Goal: Obtain resource: Obtain resource

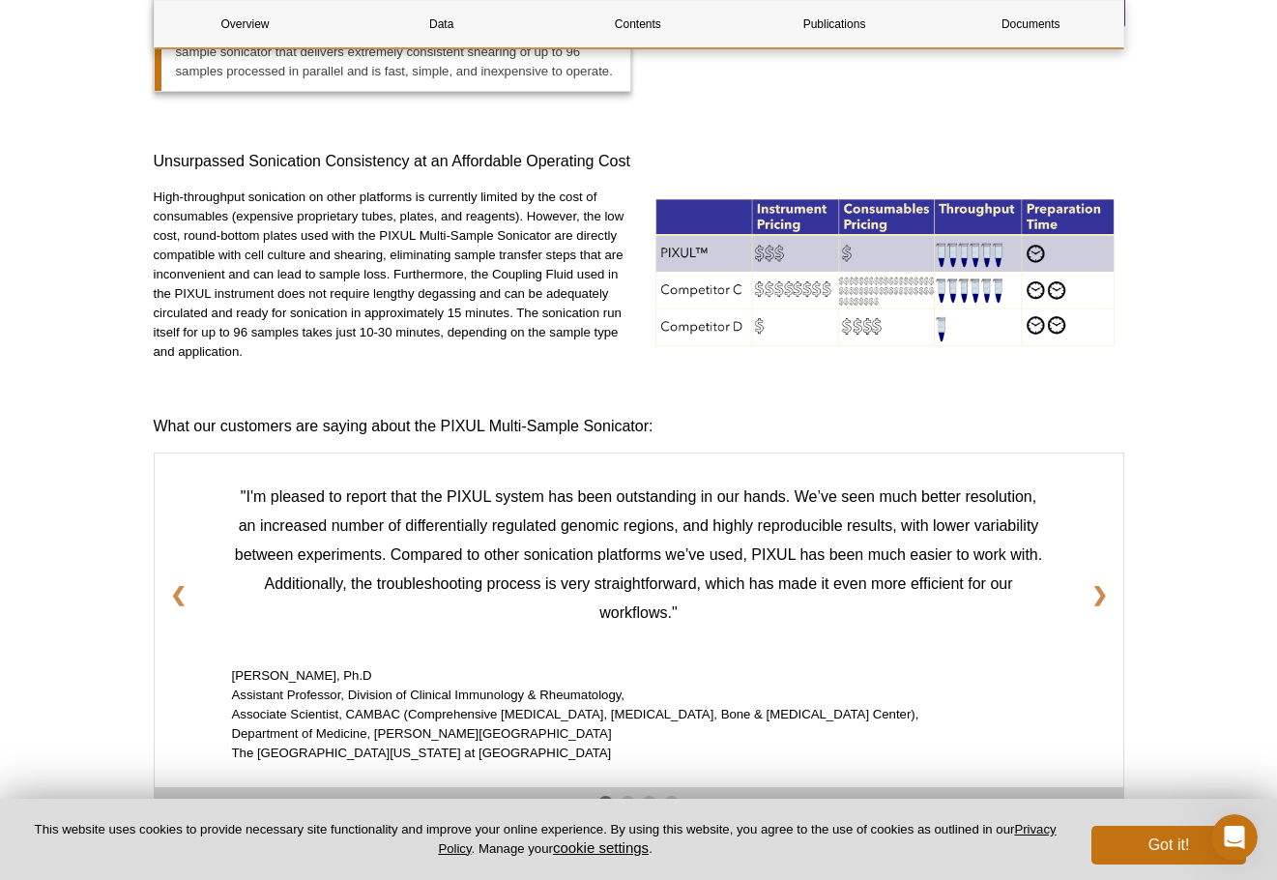
scroll to position [1933, 0]
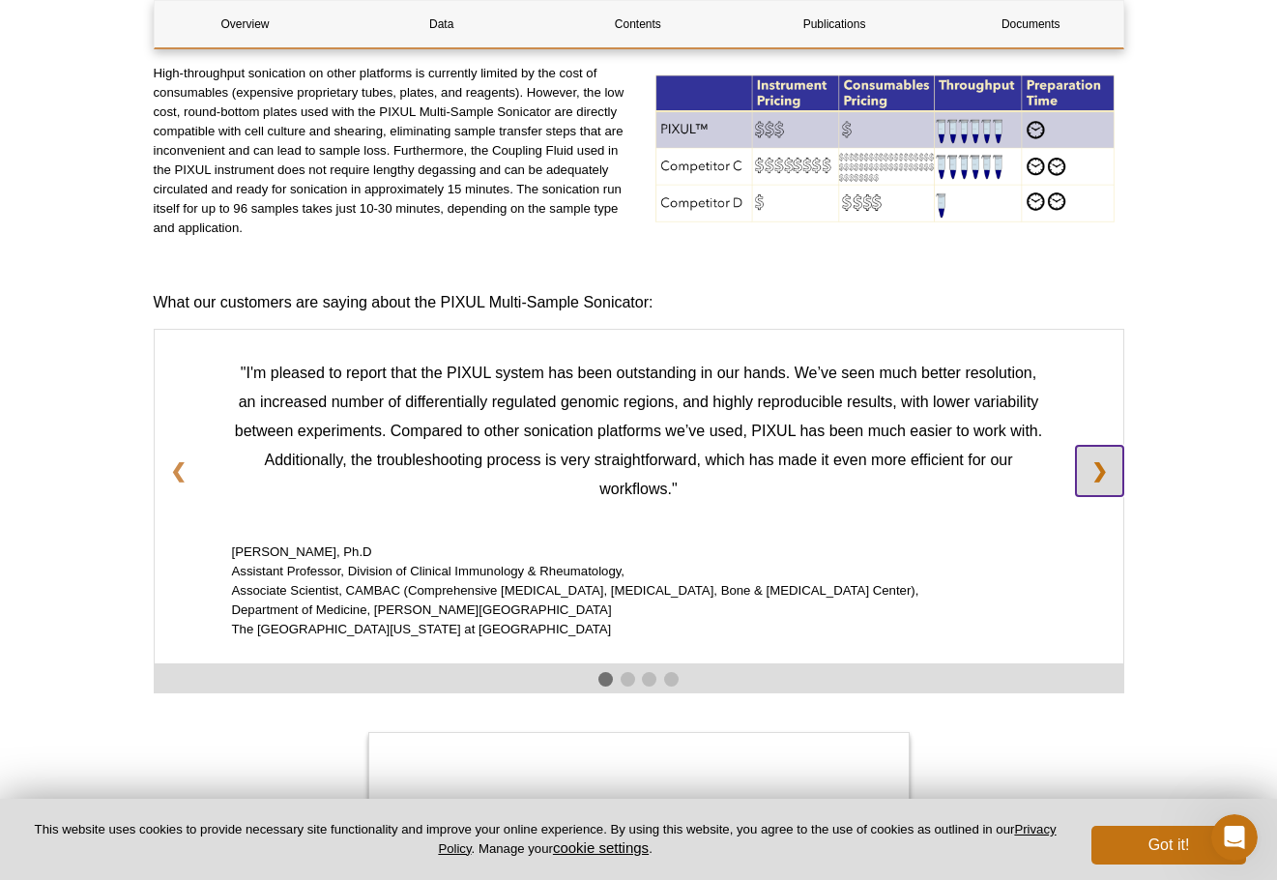
click at [1113, 470] on link "❯" at bounding box center [1099, 471] width 47 height 50
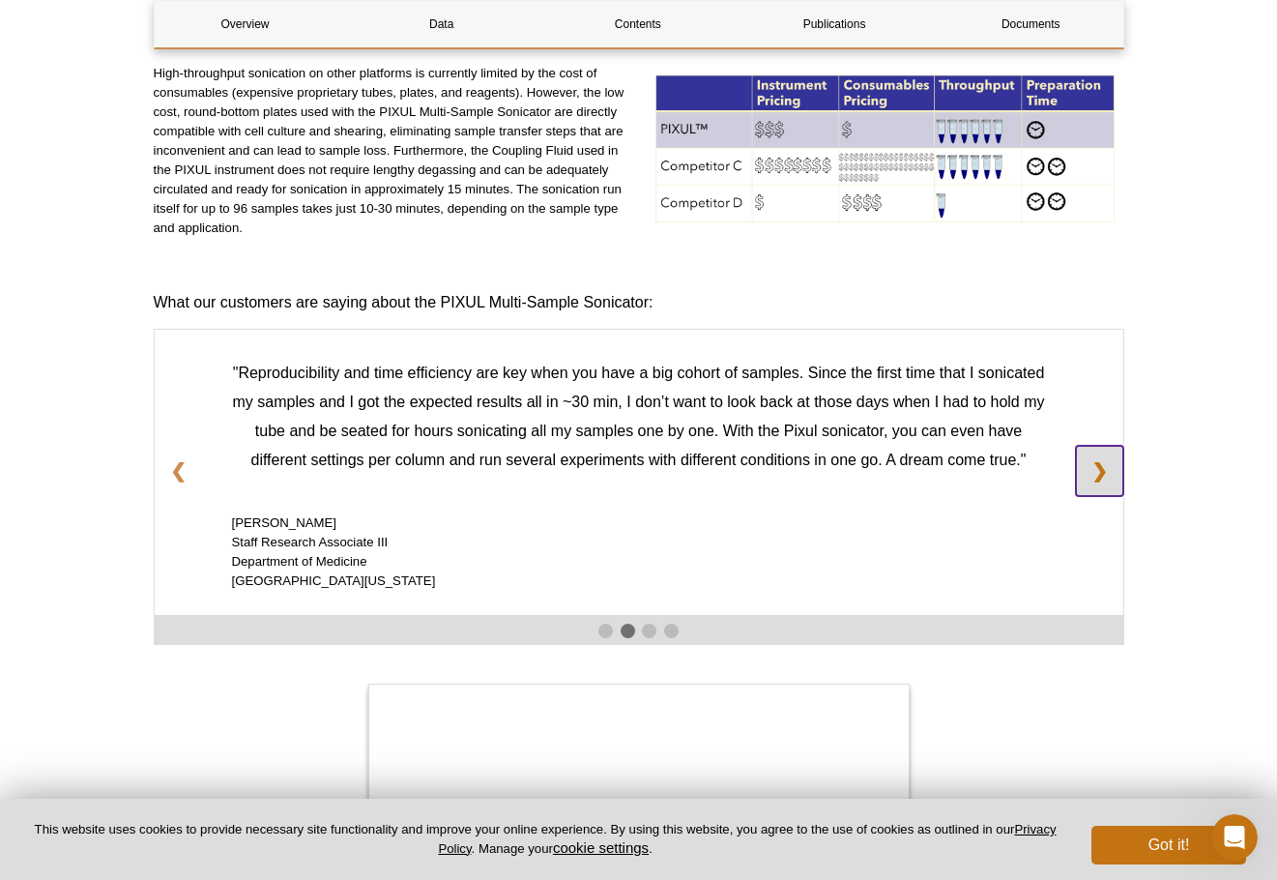
click at [1093, 462] on link "❯" at bounding box center [1099, 471] width 47 height 50
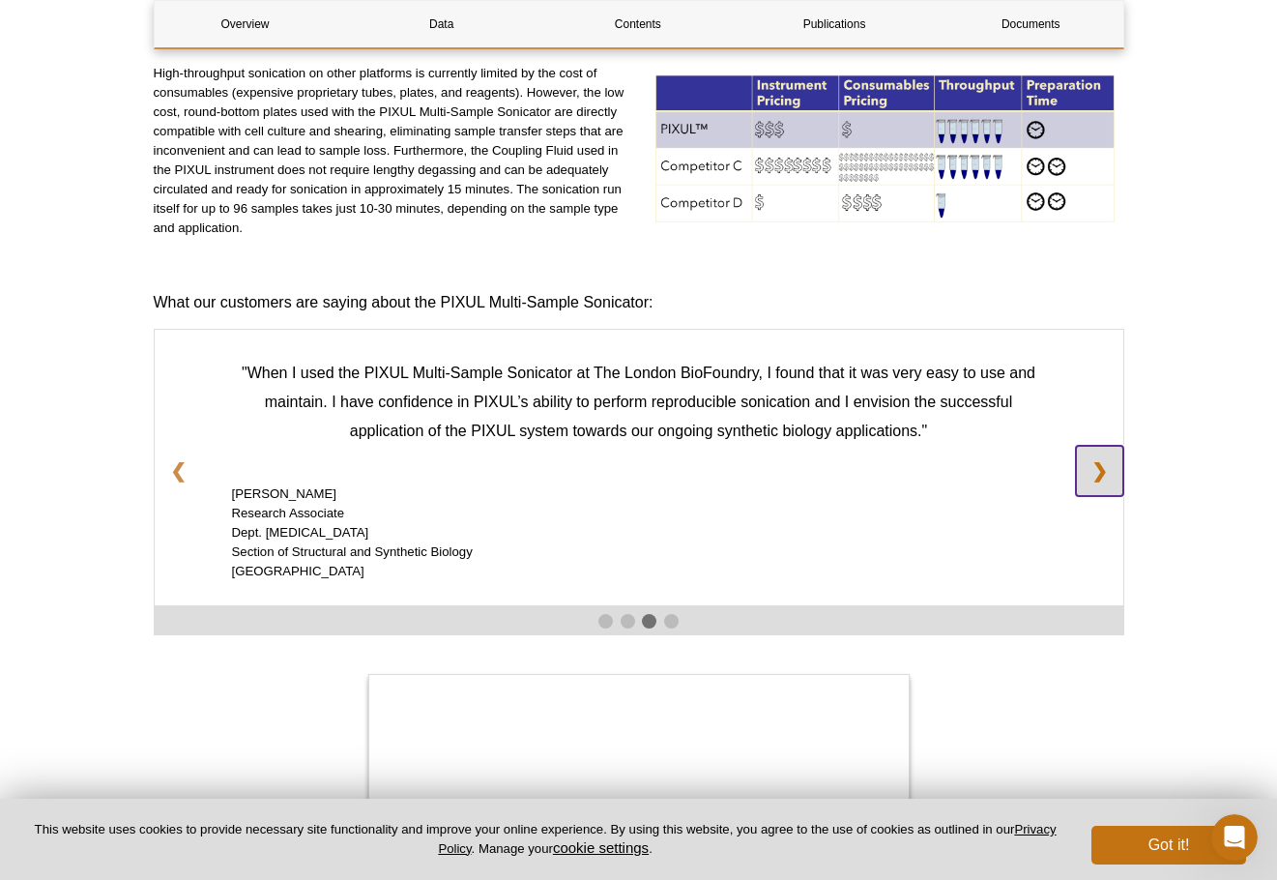
click at [1104, 474] on link "❯" at bounding box center [1099, 471] width 47 height 50
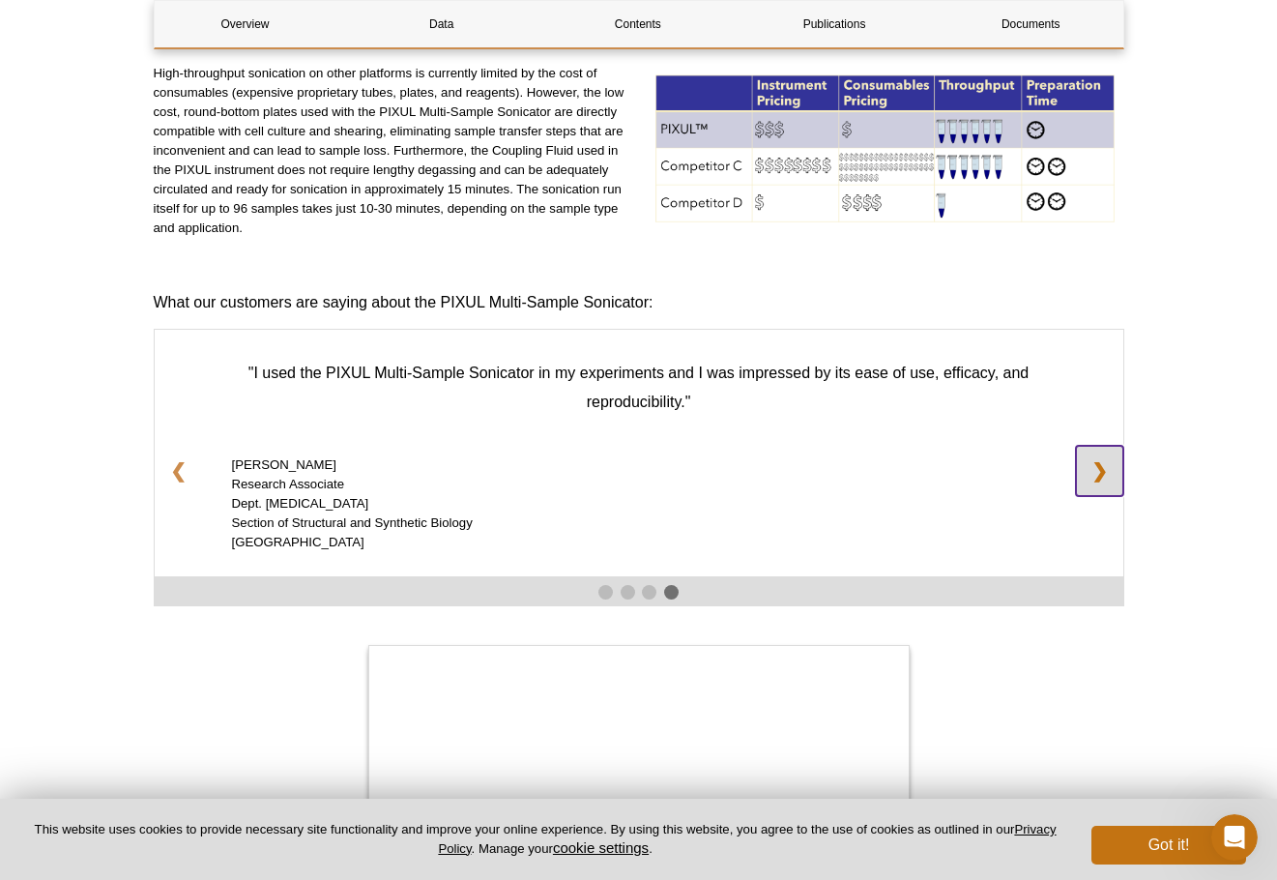
click at [1108, 468] on link "❯" at bounding box center [1099, 471] width 47 height 50
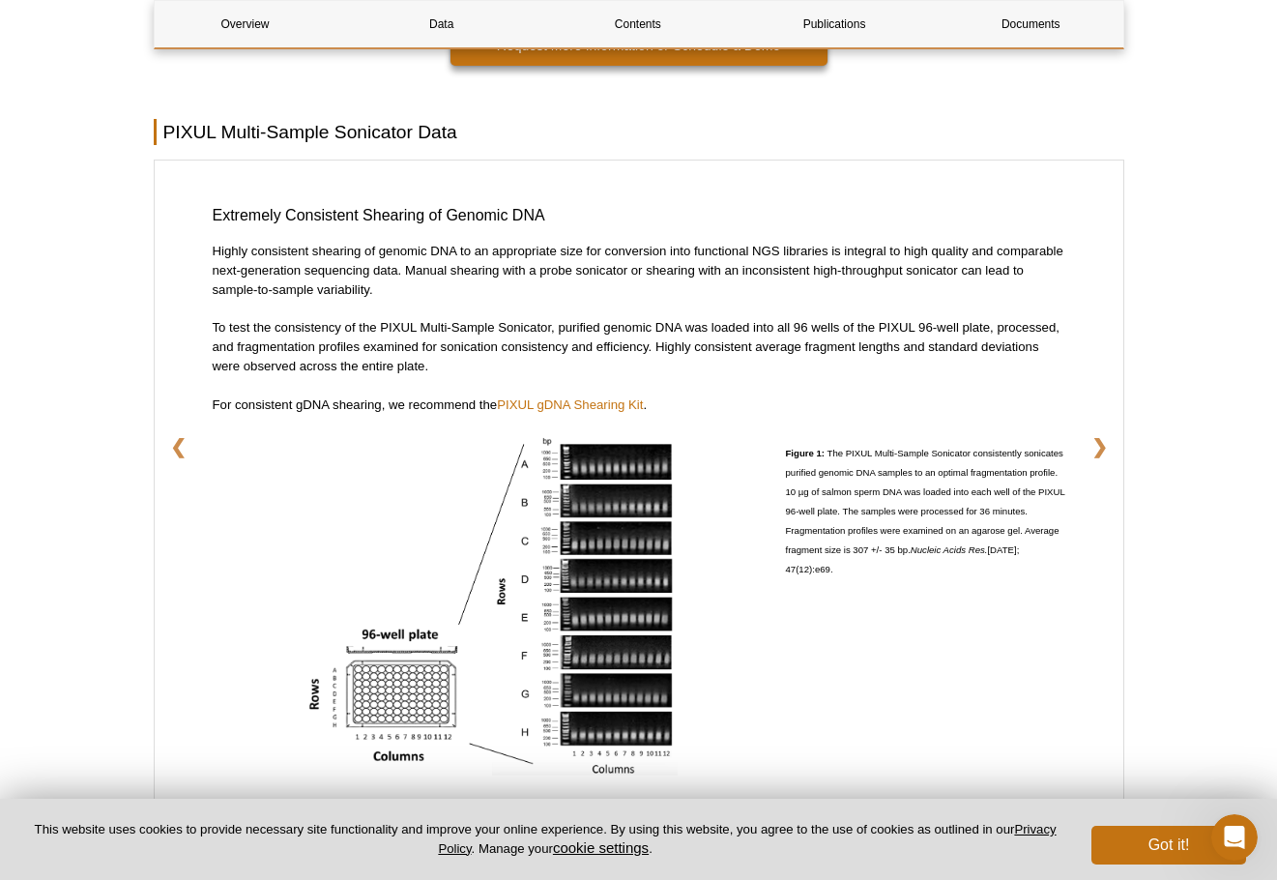
scroll to position [3190, 0]
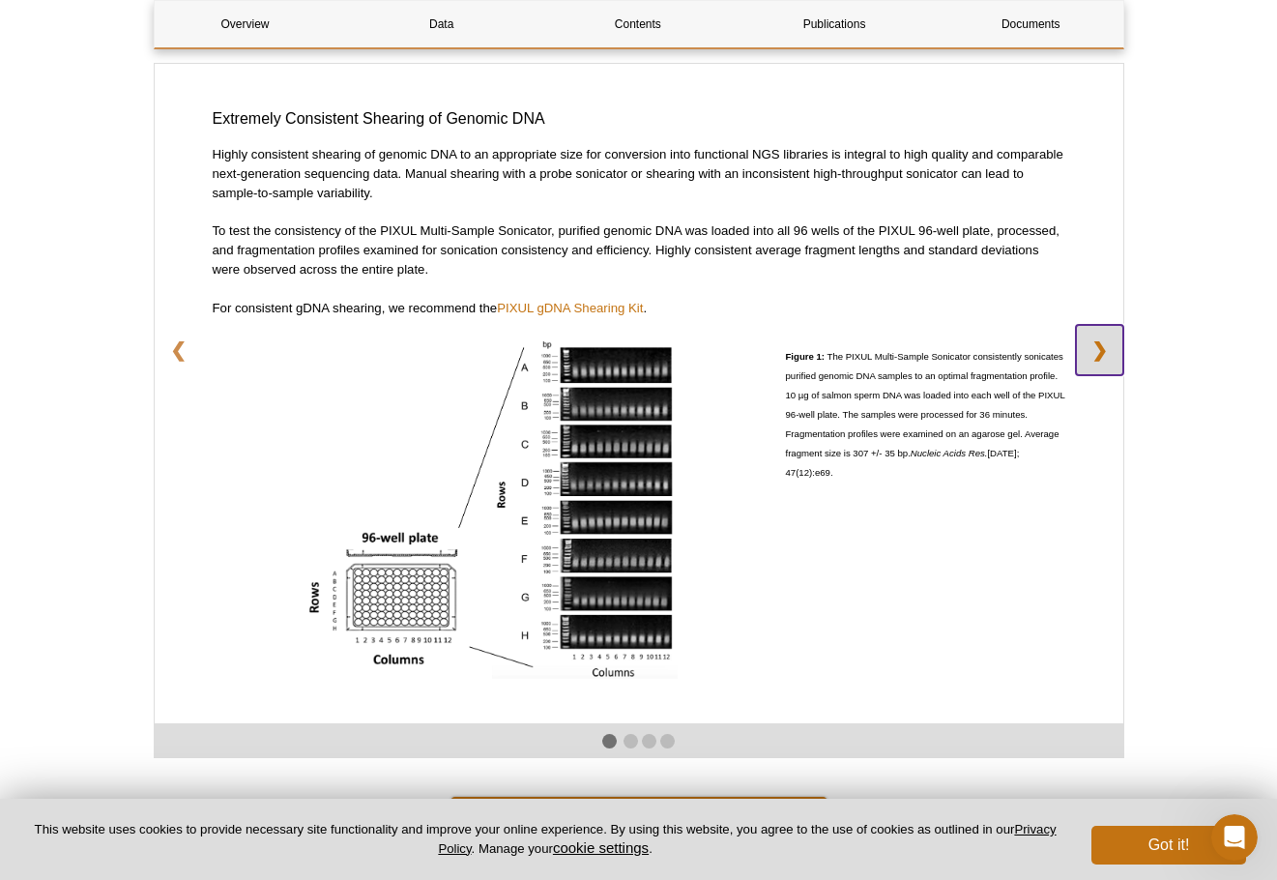
click at [1096, 349] on link "❯" at bounding box center [1099, 350] width 47 height 50
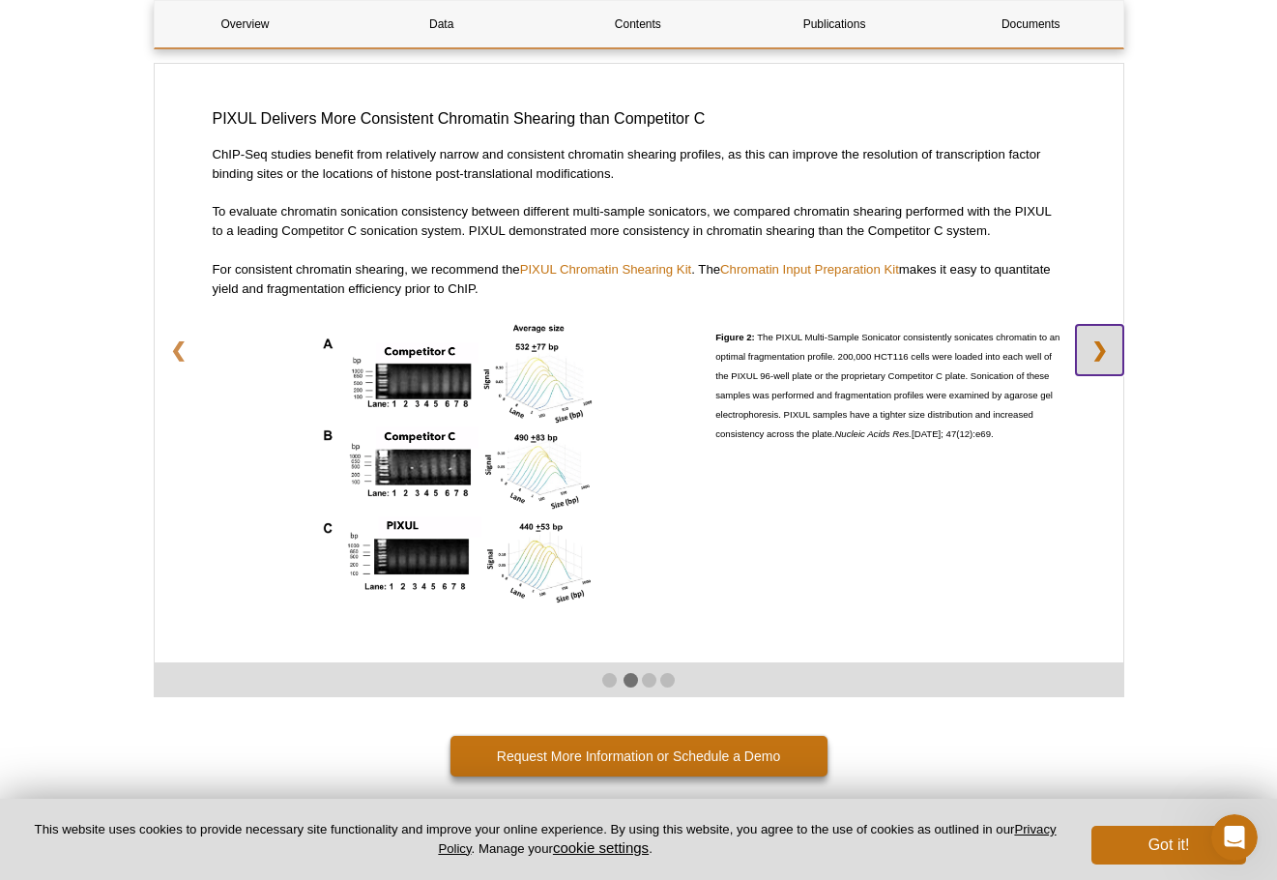
click at [1096, 357] on link "❯" at bounding box center [1099, 350] width 47 height 50
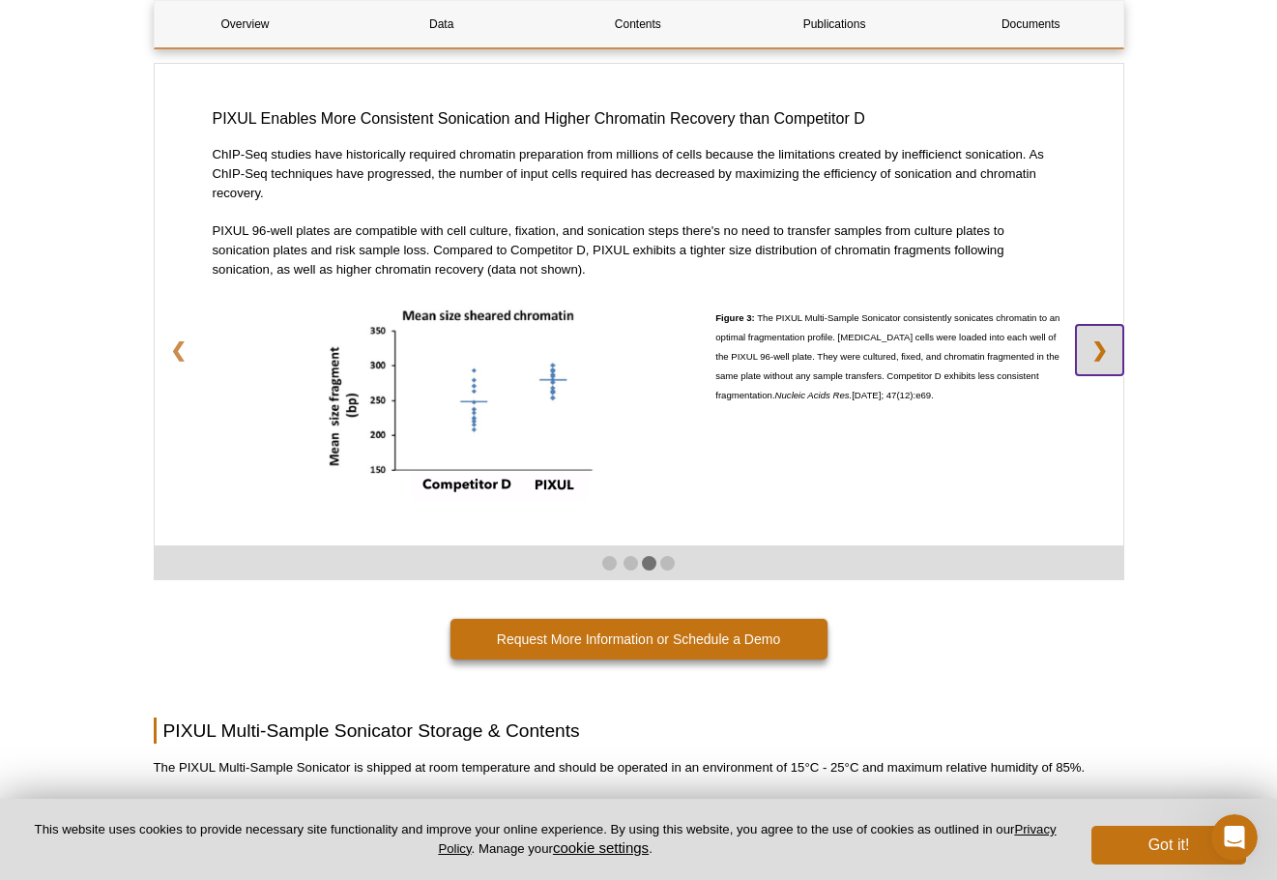
click at [1100, 352] on link "❯" at bounding box center [1099, 350] width 47 height 50
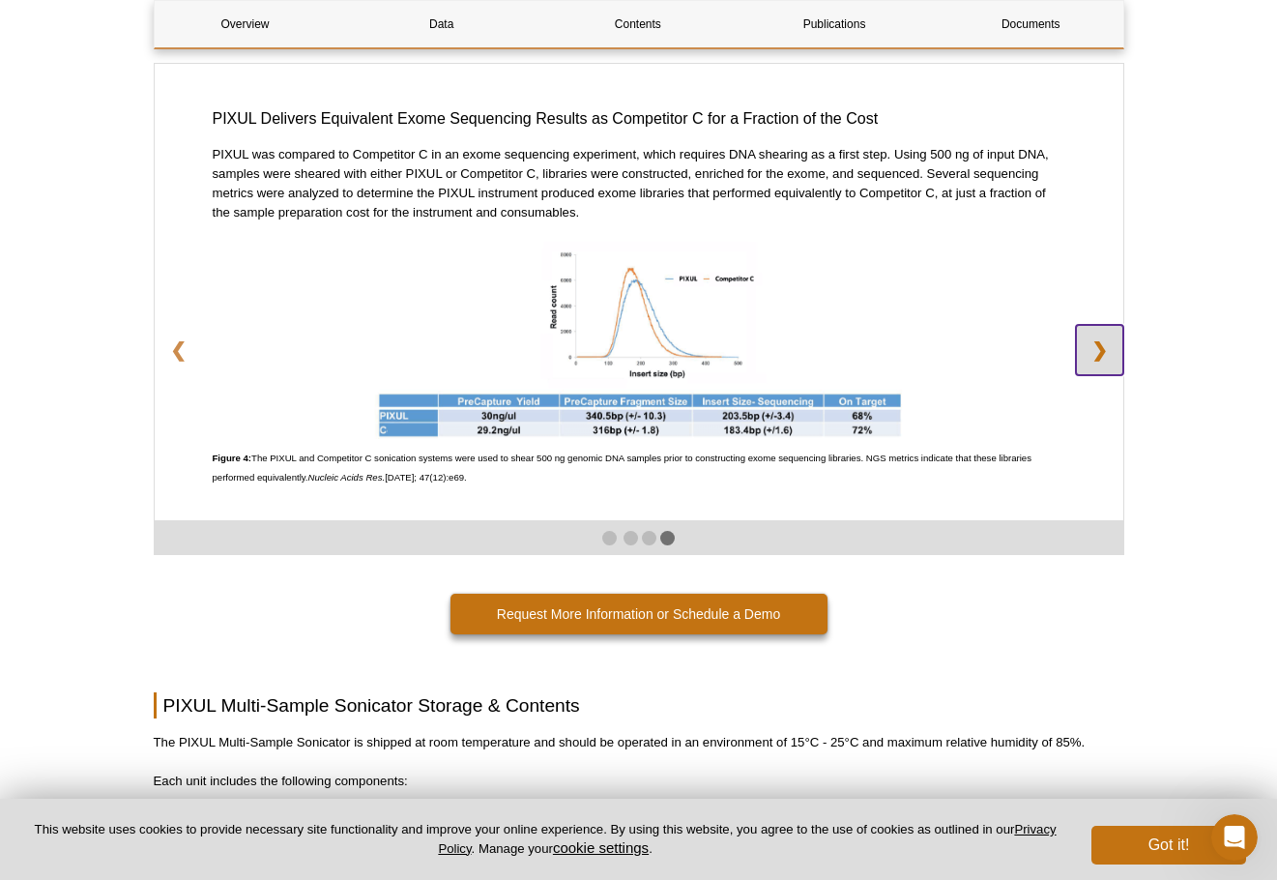
click at [1100, 352] on link "❯" at bounding box center [1099, 350] width 47 height 50
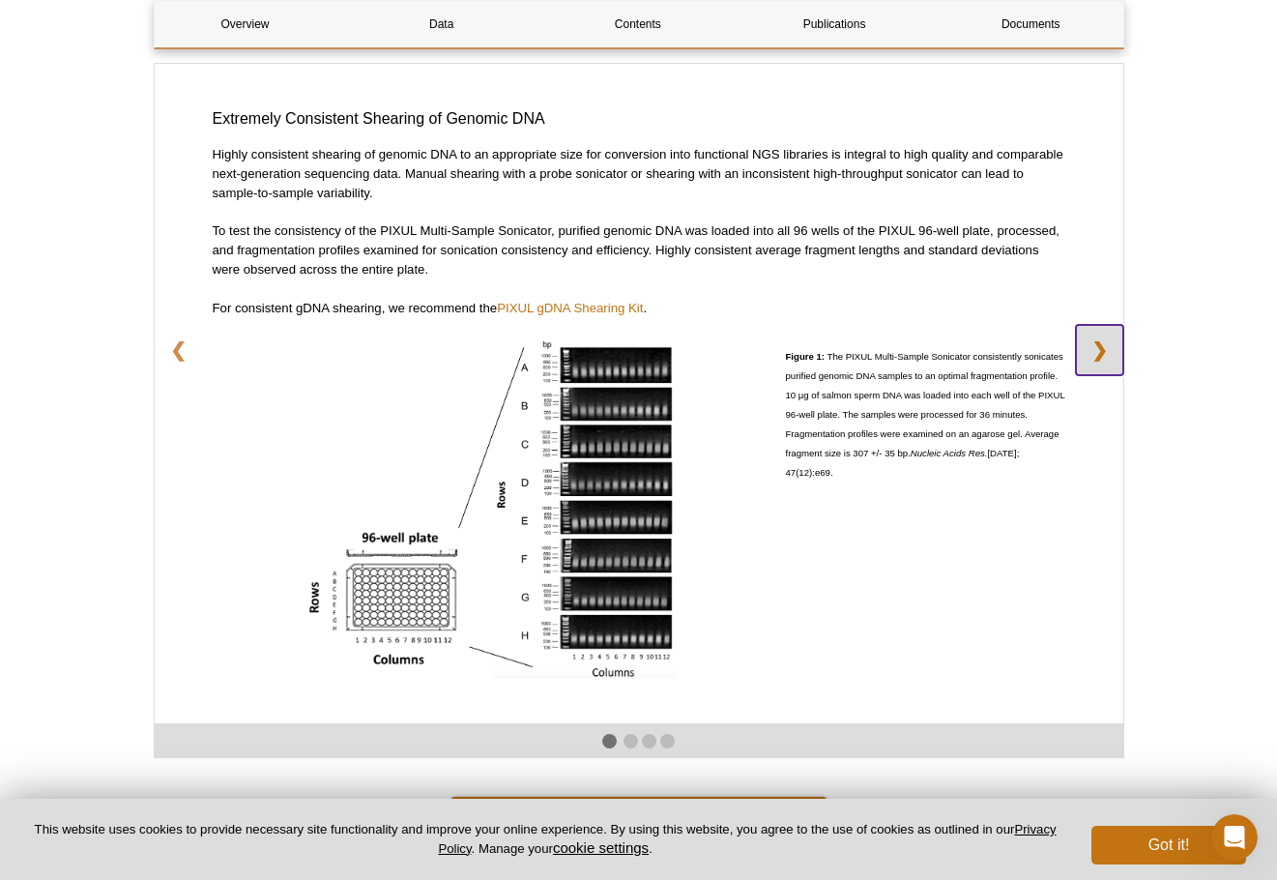
click at [1100, 352] on link "❯" at bounding box center [1099, 350] width 47 height 50
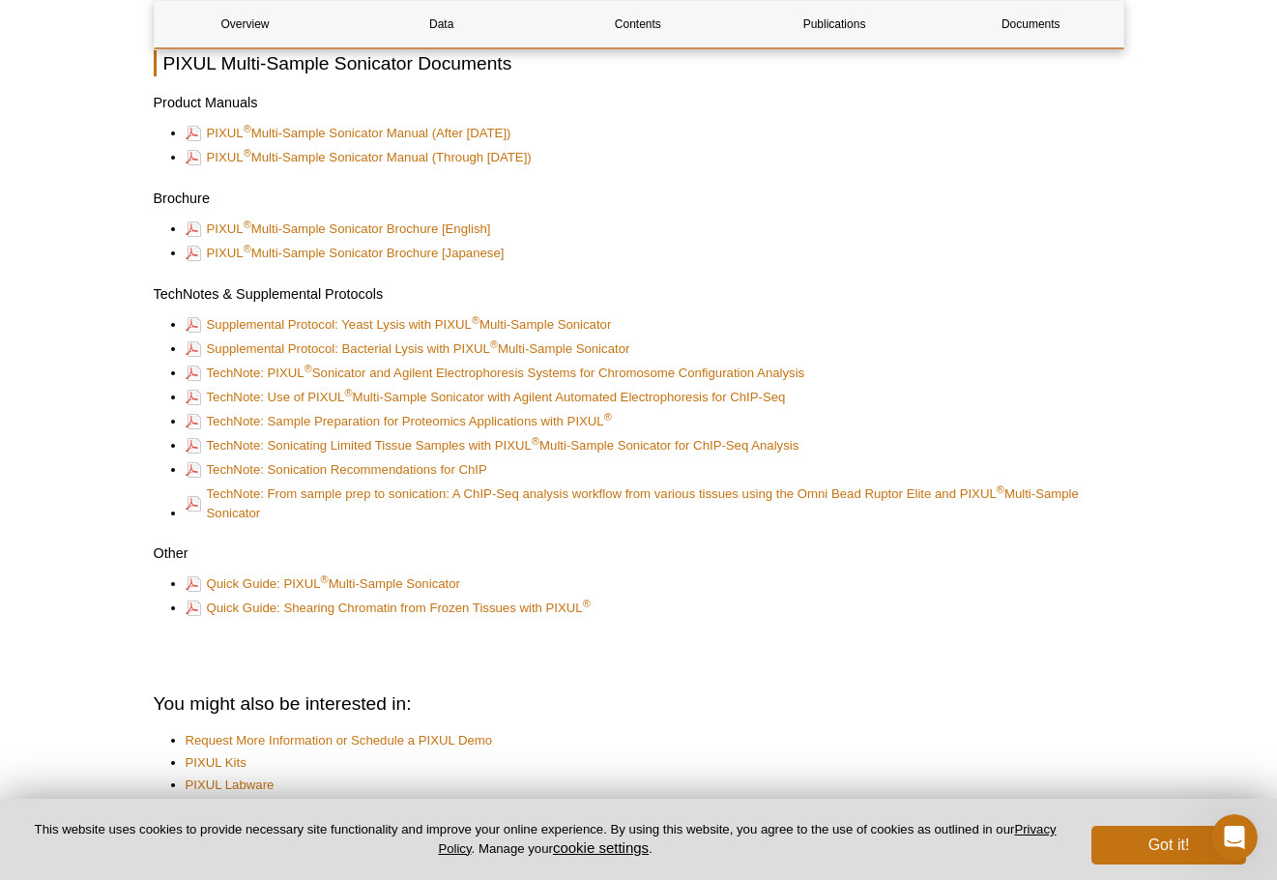
scroll to position [5026, 0]
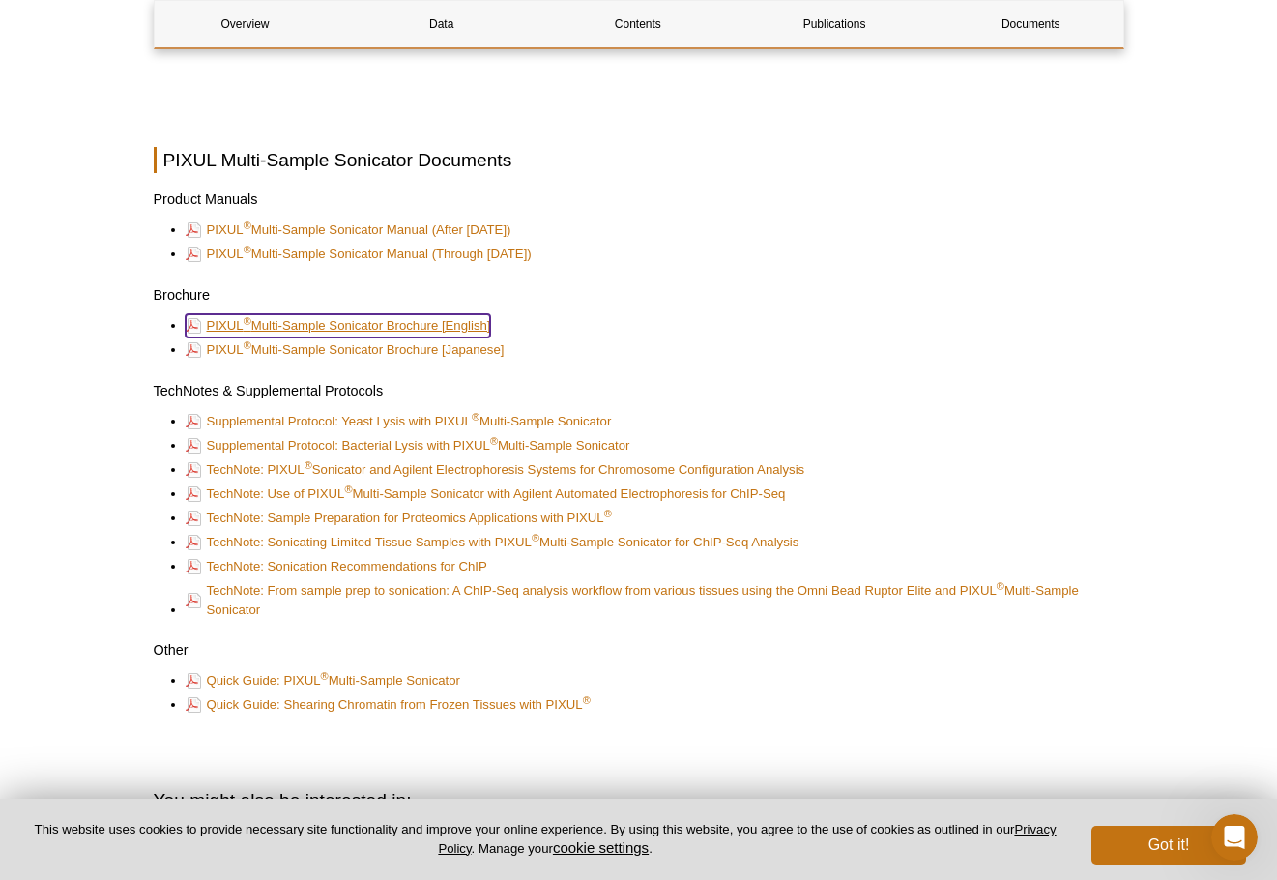
click at [357, 320] on link "PIXUL ® Multi-Sample Sonicator Brochure [English]" at bounding box center [338, 325] width 305 height 23
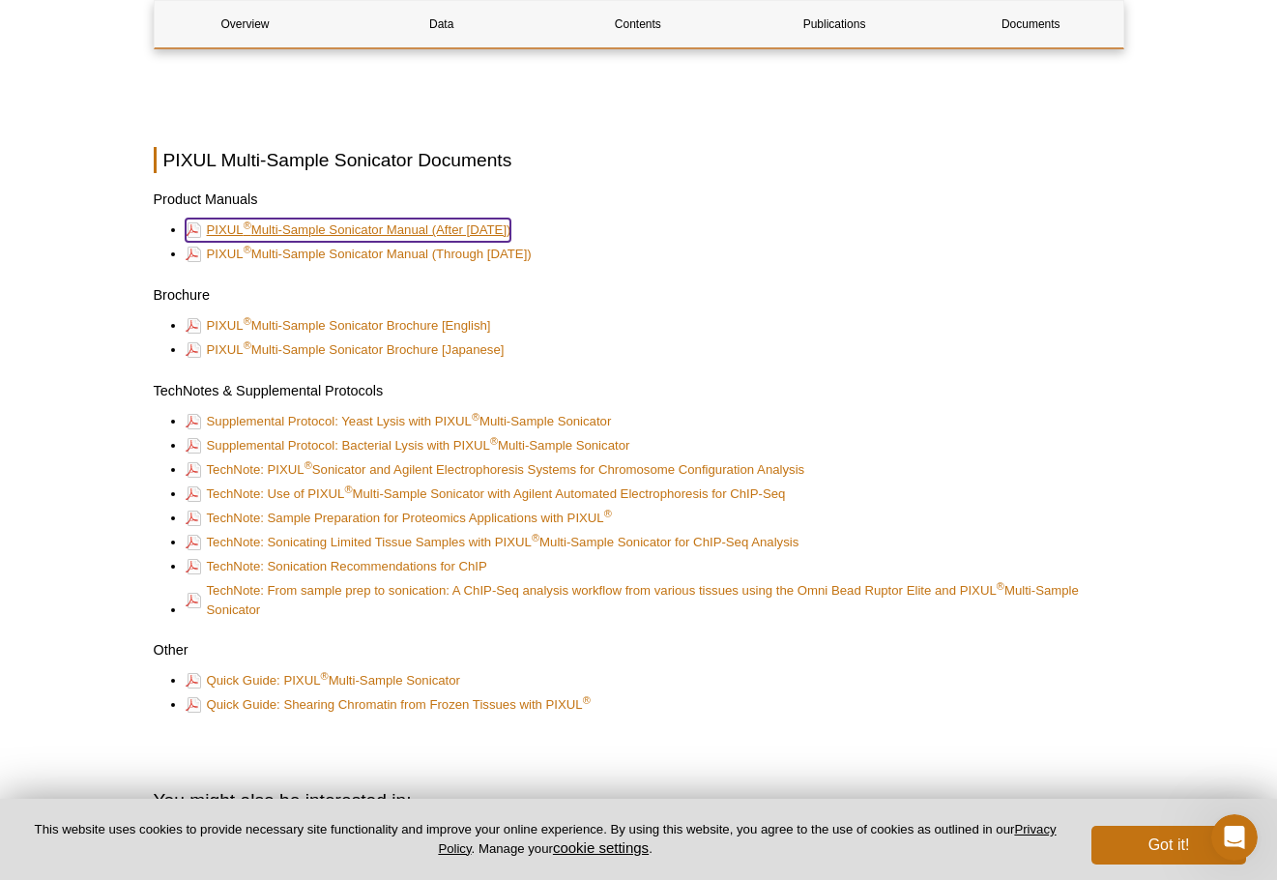
click at [398, 225] on link "PIXUL ® Multi-Sample Sonicator Manual (After Nov 2021)" at bounding box center [349, 229] width 326 height 23
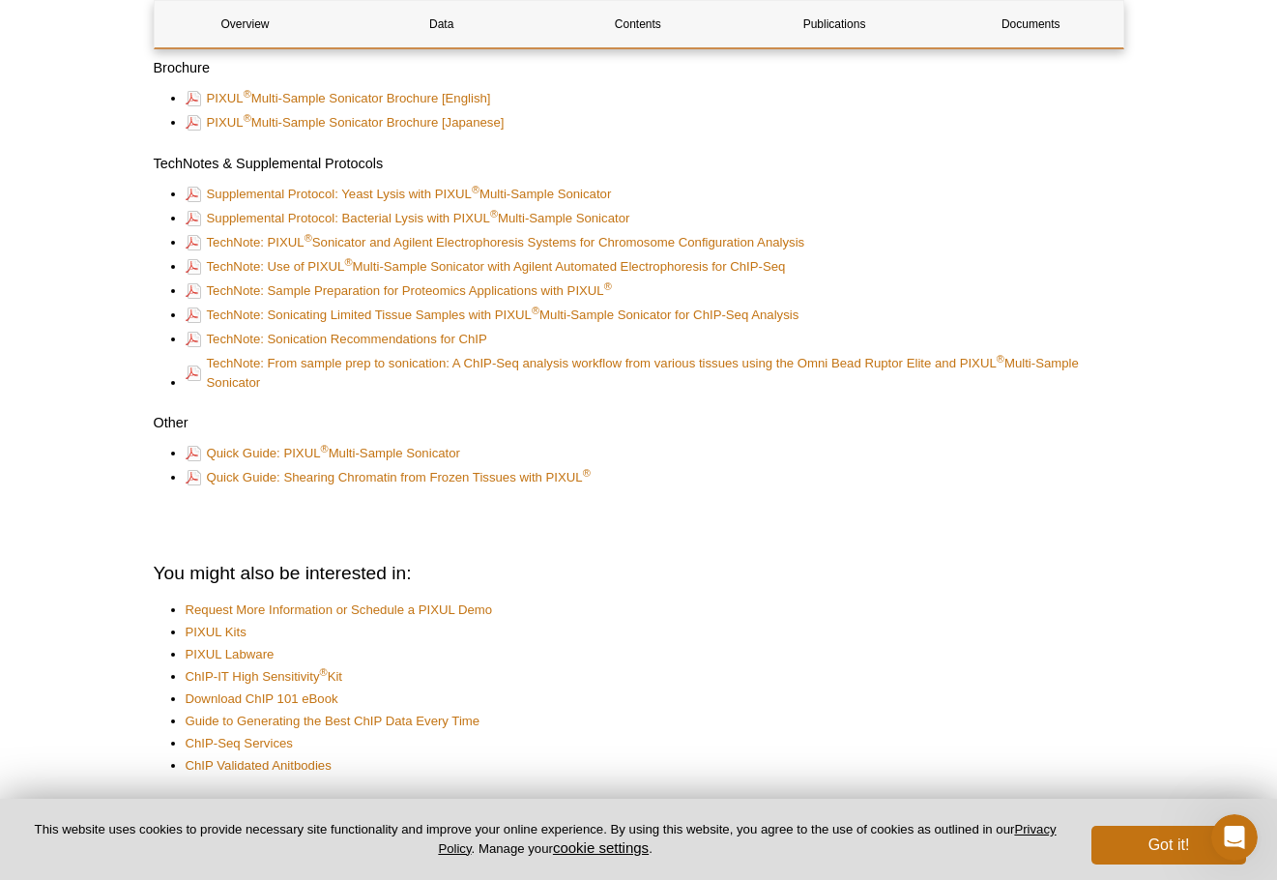
scroll to position [5220, 0]
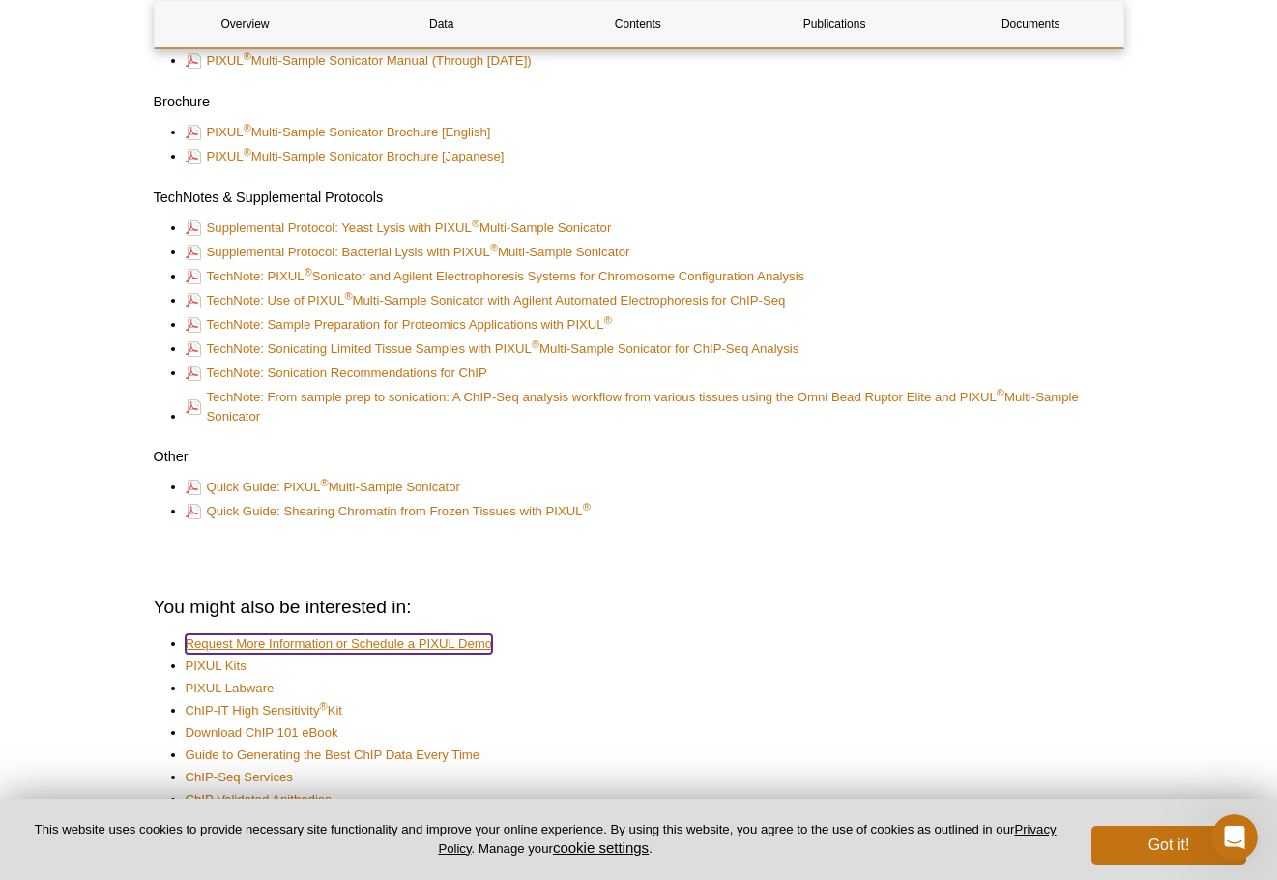
click at [419, 638] on link "Request More Information or Schedule a PIXUL Demo" at bounding box center [339, 643] width 307 height 19
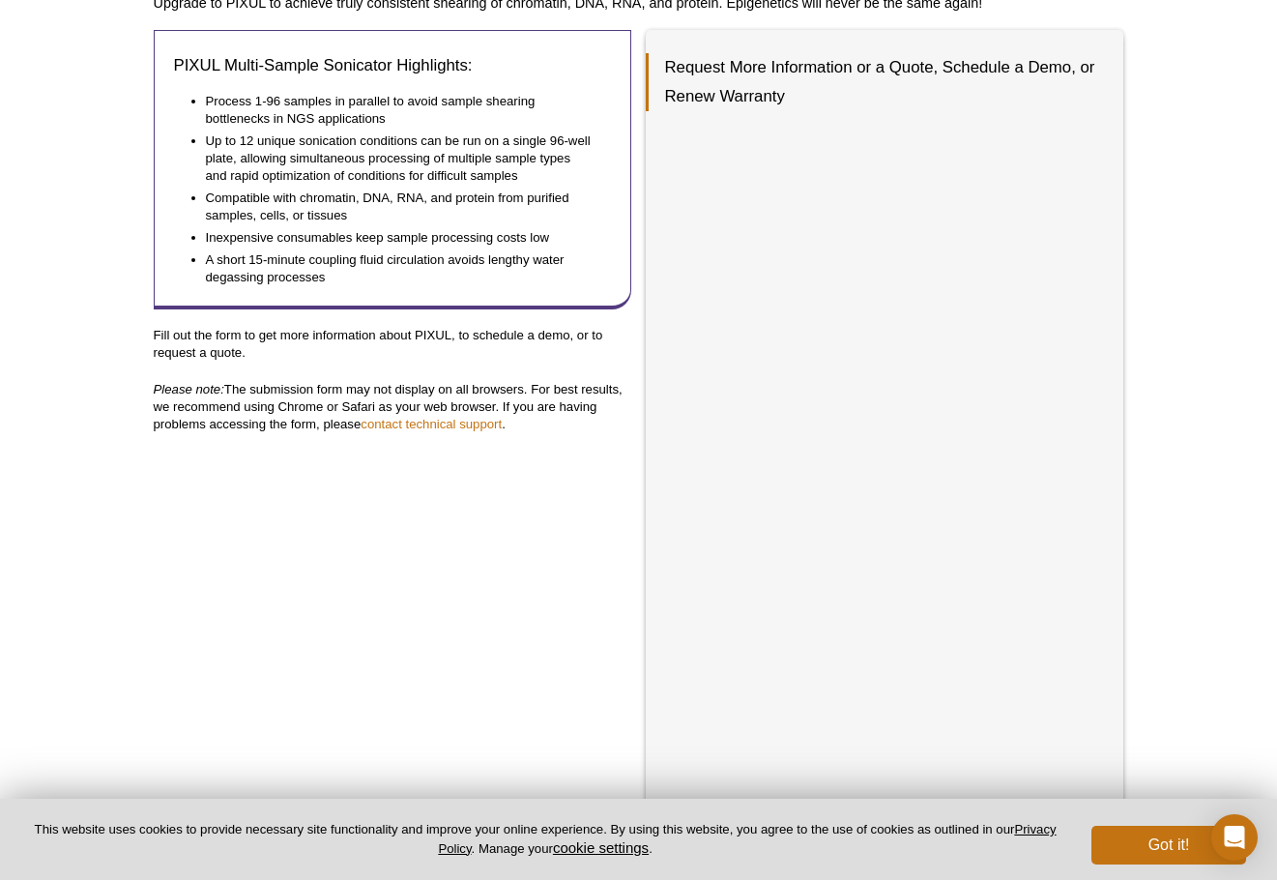
scroll to position [348, 0]
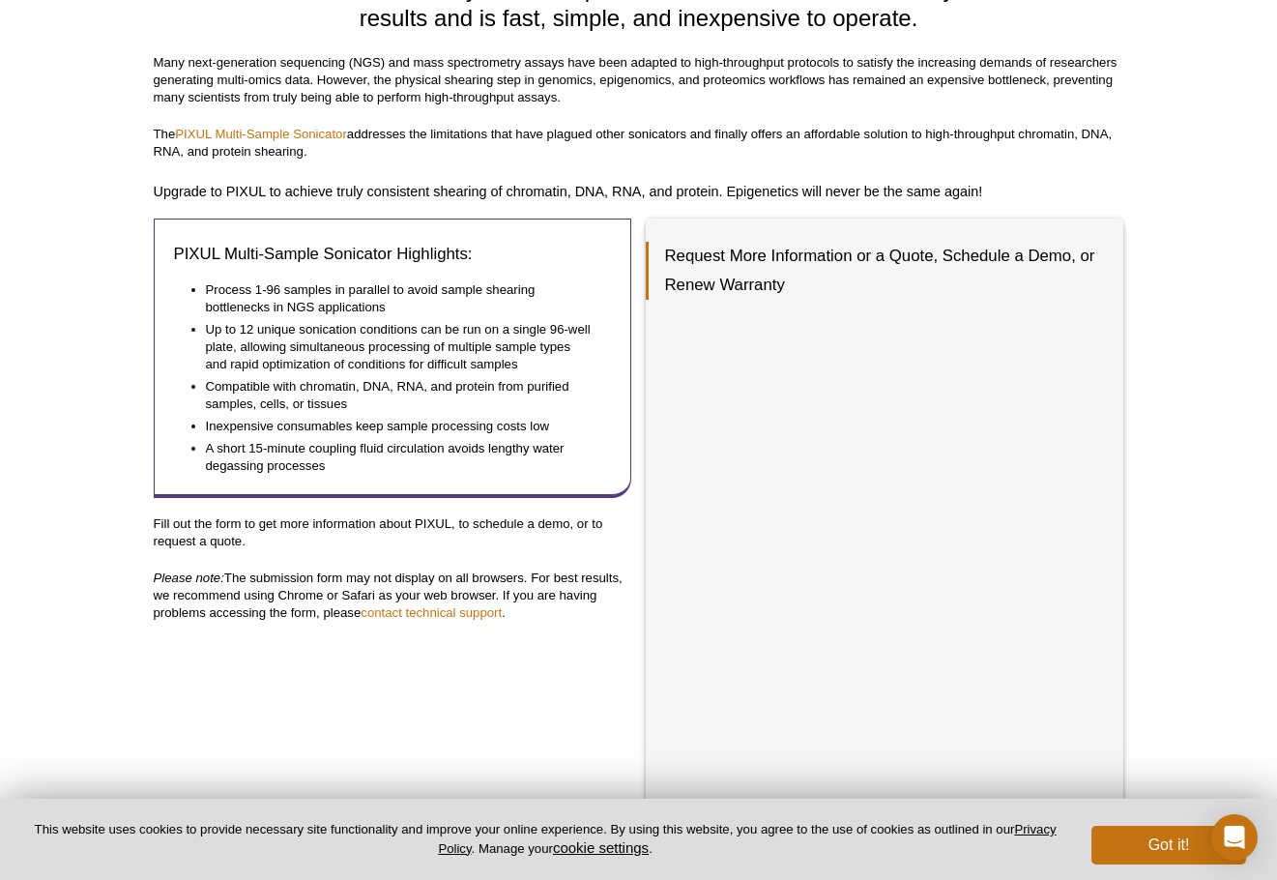
click at [1141, 654] on div "Active Motif Logo Enabling Epigenetics Research 0 Search Skip to content Active…" at bounding box center [638, 556] width 1277 height 1808
click at [396, 611] on link "contact technical support" at bounding box center [431, 612] width 141 height 14
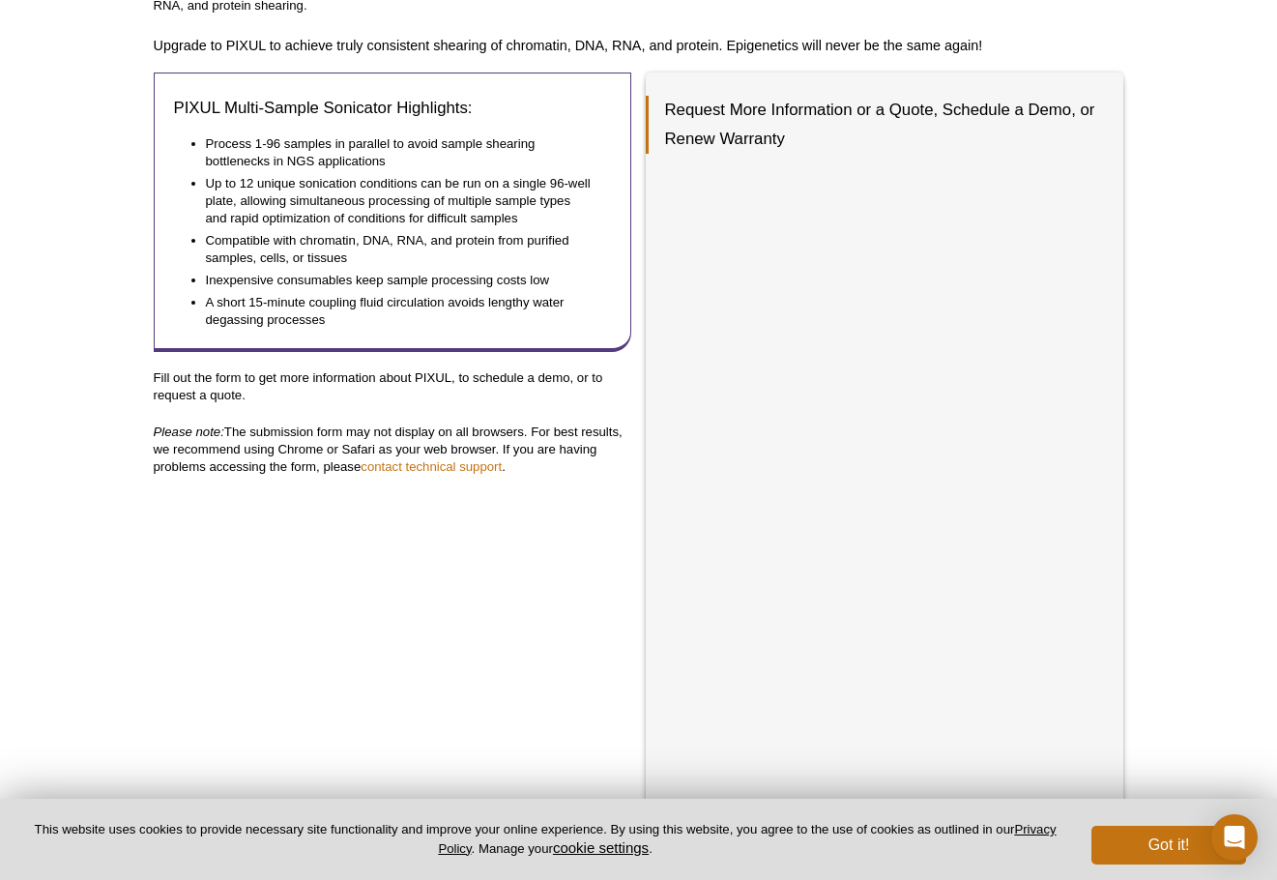
scroll to position [319, 0]
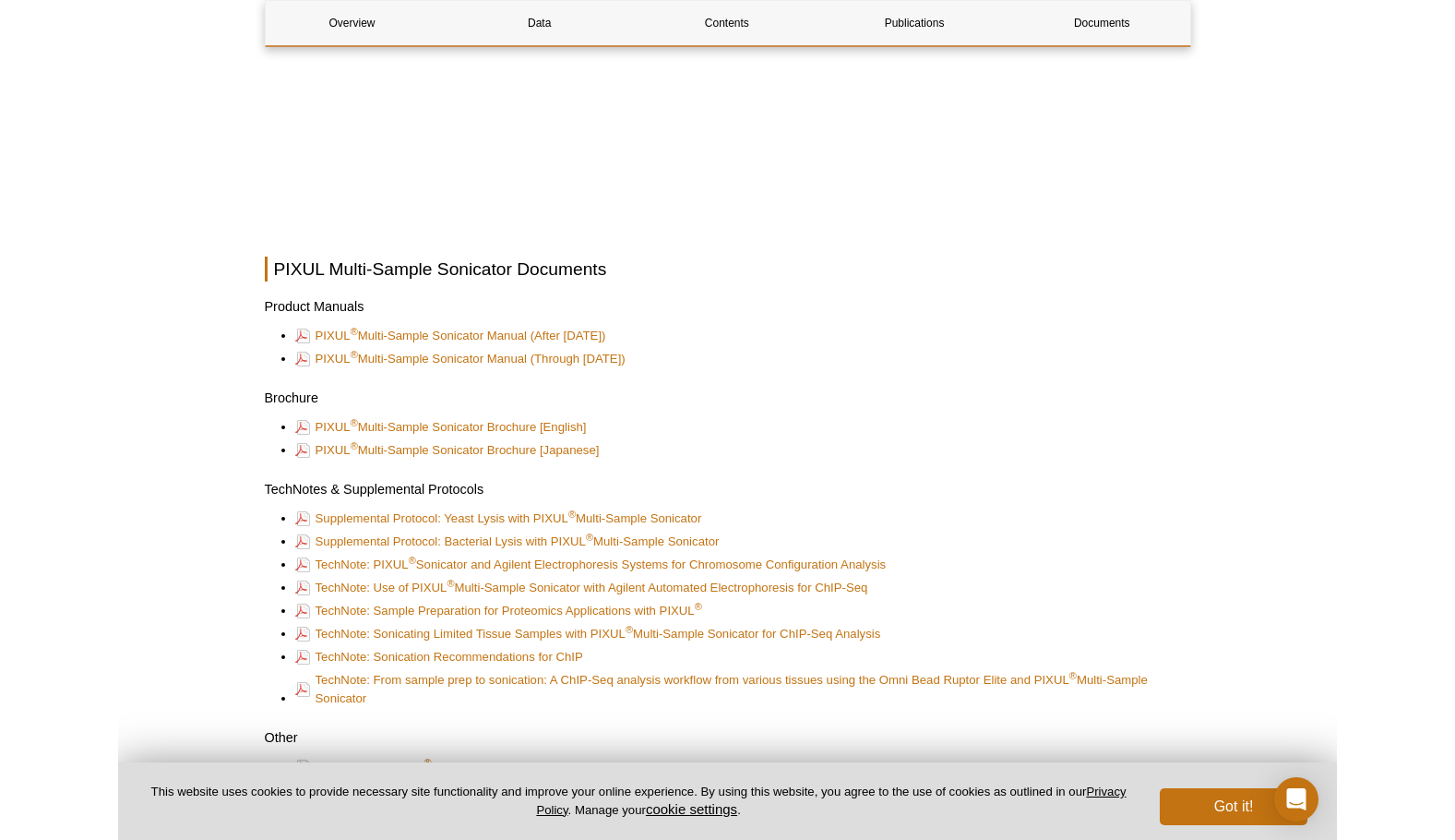
scroll to position [4757, 0]
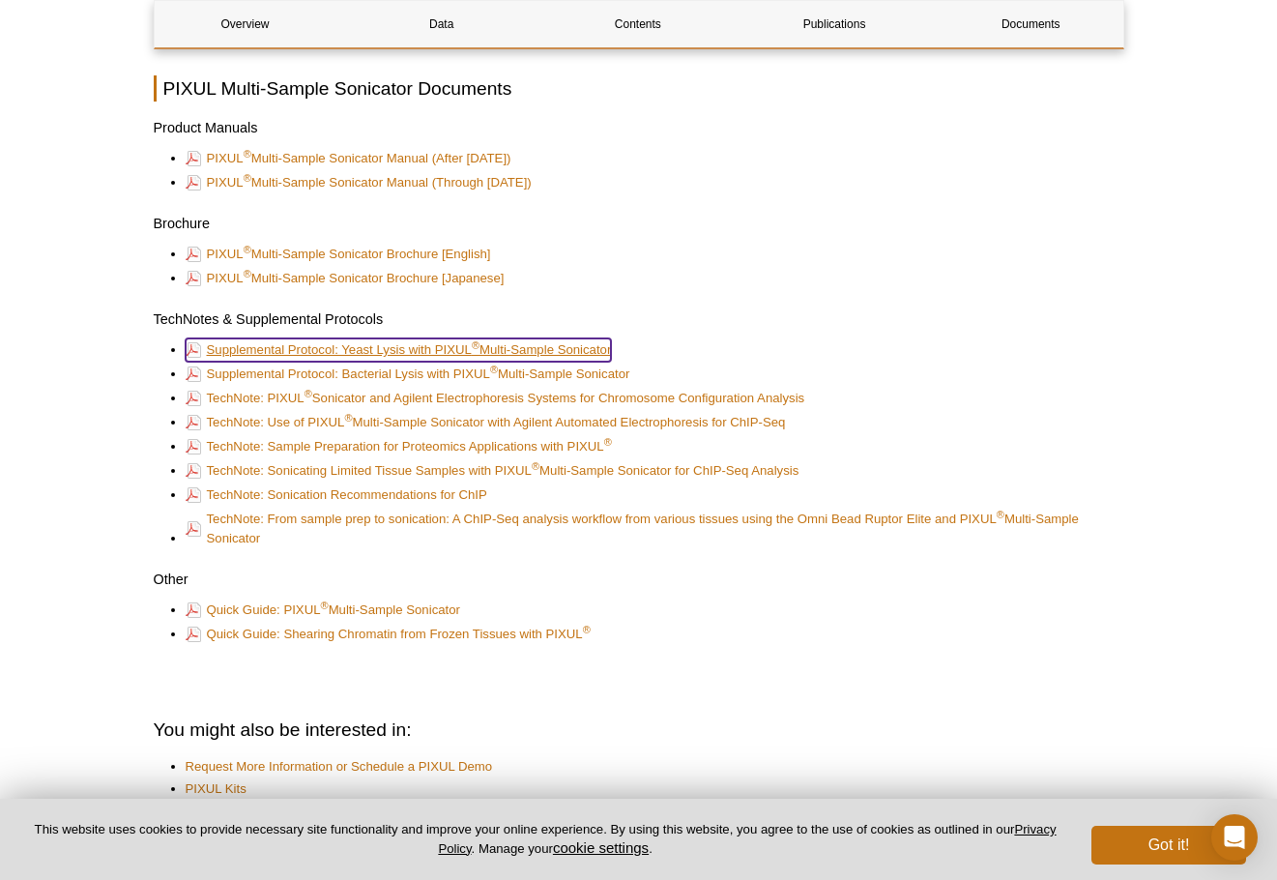
click at [418, 345] on link "Supplemental Protocol: Yeast Lysis with PIXUL ® Multi-Sample Sonicator" at bounding box center [399, 349] width 426 height 23
